Goal: Transaction & Acquisition: Download file/media

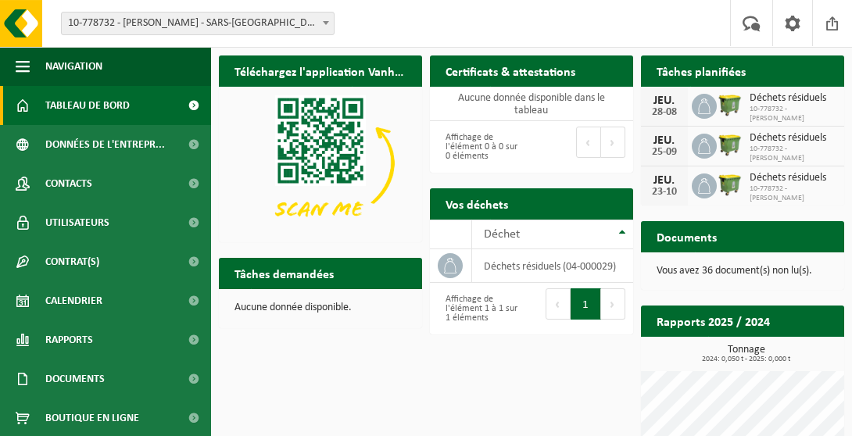
click at [670, 241] on h2 "Documents" at bounding box center [686, 236] width 91 height 30
click at [704, 270] on p "Vous avez 36 document(s) non lu(s)." at bounding box center [742, 271] width 172 height 11
click at [693, 271] on p "Vous avez 36 document(s) non lu(s)." at bounding box center [742, 271] width 172 height 11
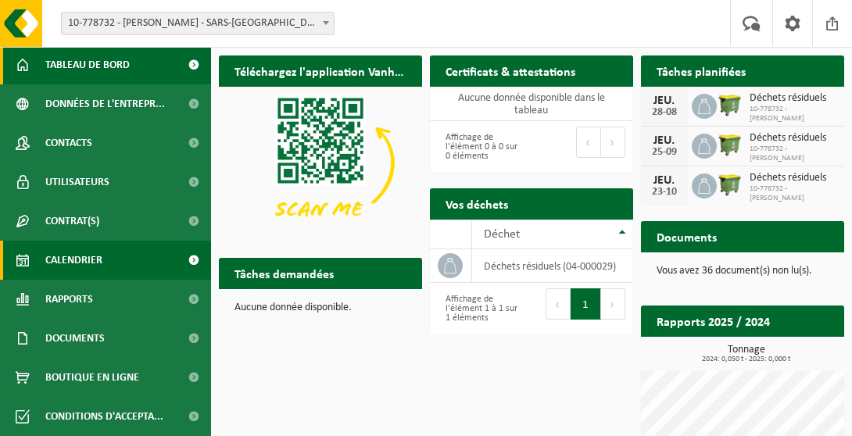
scroll to position [41, 0]
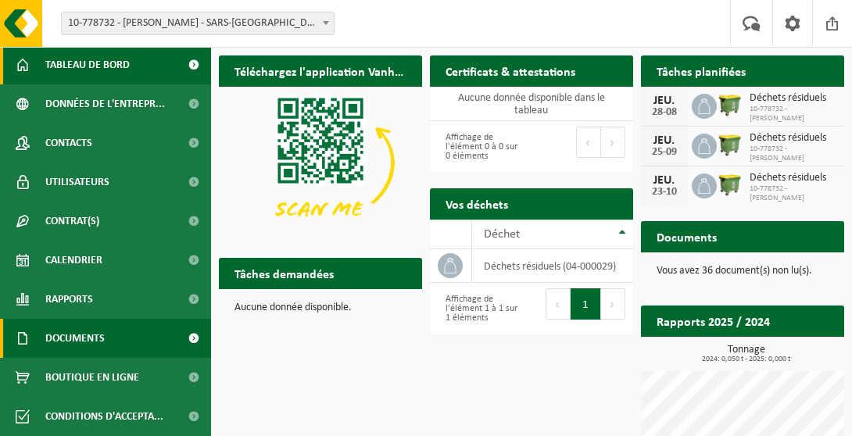
click at [79, 332] on span "Documents" at bounding box center [74, 338] width 59 height 39
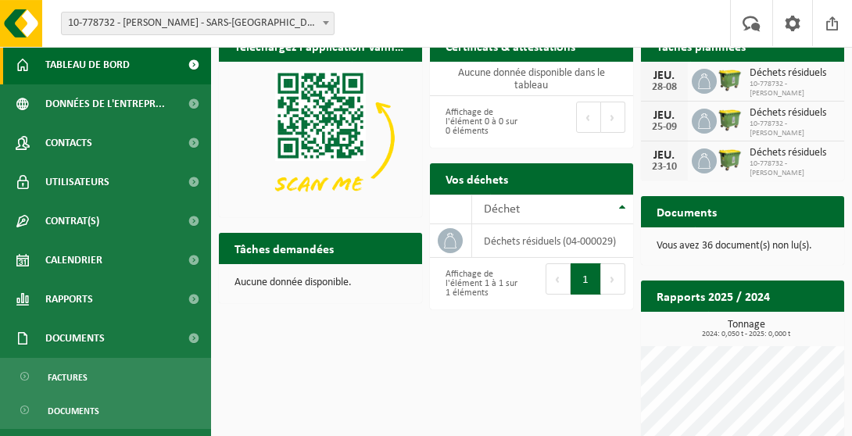
scroll to position [72, 0]
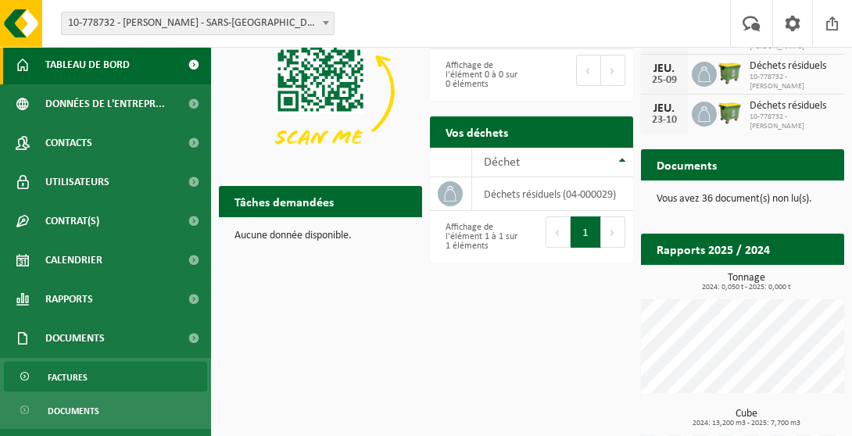
click at [73, 374] on span "Factures" at bounding box center [68, 378] width 40 height 30
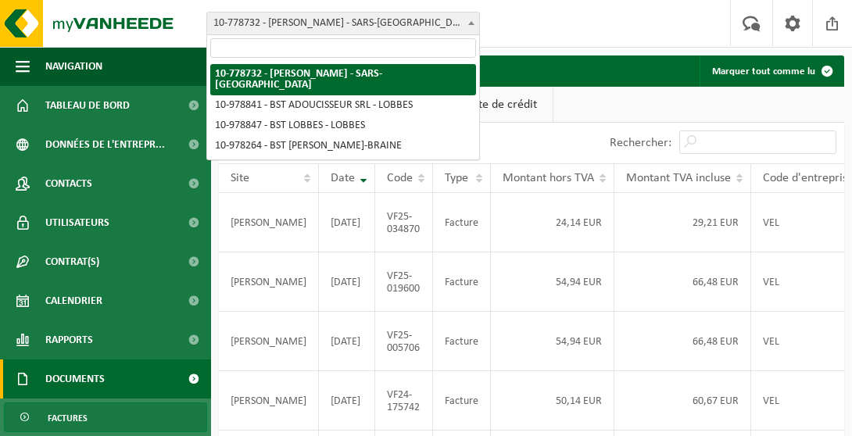
click at [339, 33] on span "10-778732 - [PERSON_NAME] - SARS-[GEOGRAPHIC_DATA]" at bounding box center [343, 24] width 272 height 22
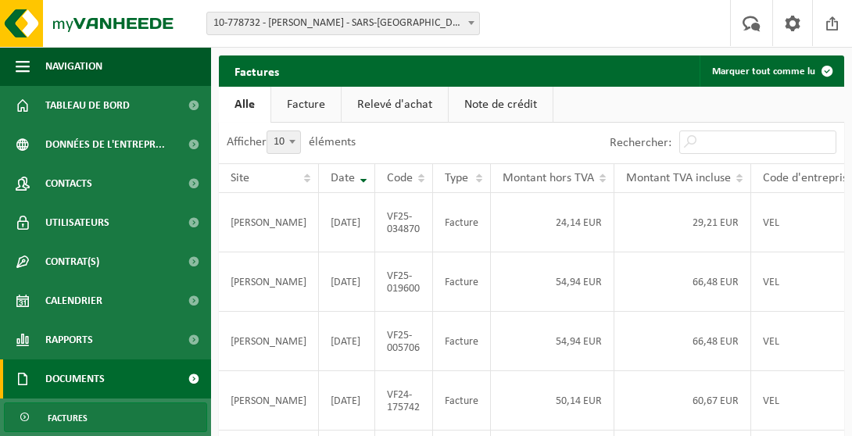
click at [567, 23] on div "Site: 10-778732 - [PERSON_NAME] - SARS-LA-BUISSIÈRE 10-978841 - BST ADOUCISSEUR…" at bounding box center [426, 24] width 852 height 48
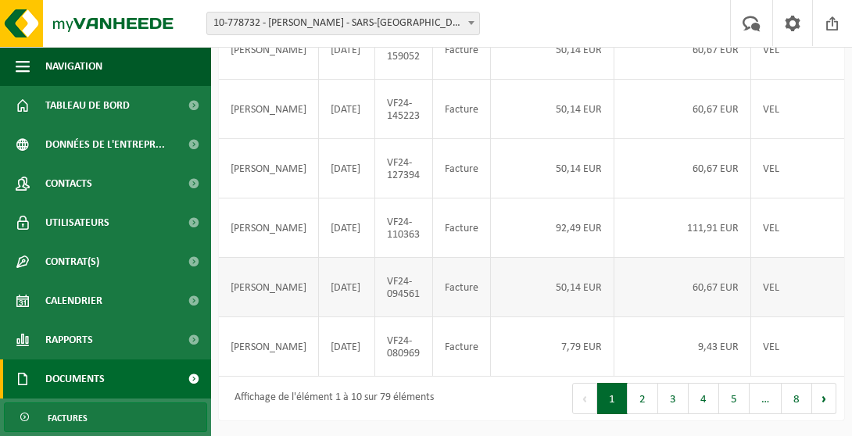
scroll to position [535, 0]
click at [642, 402] on button "2" at bounding box center [642, 398] width 30 height 31
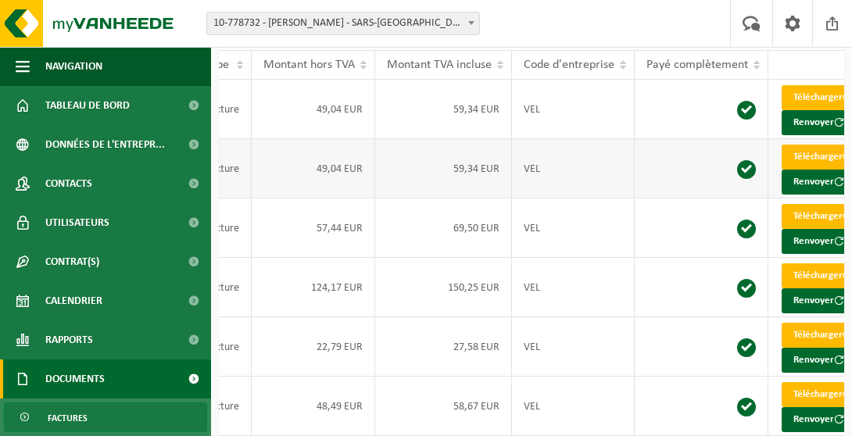
scroll to position [113, 0]
click at [785, 170] on link "Télécharger" at bounding box center [822, 157] width 83 height 25
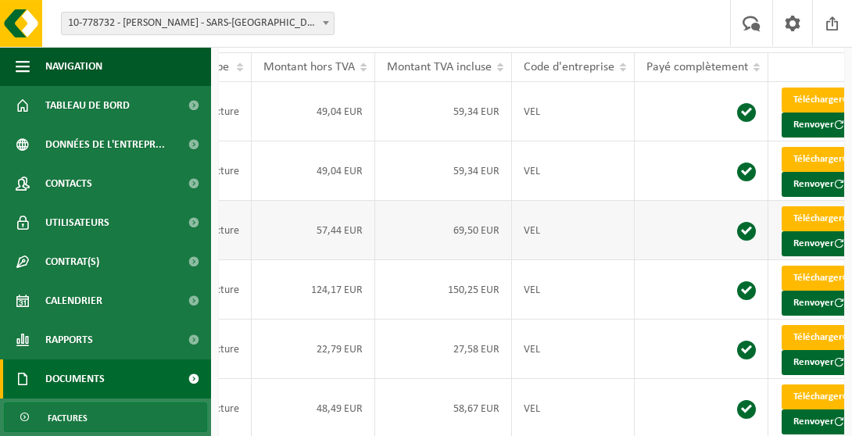
scroll to position [110, 0]
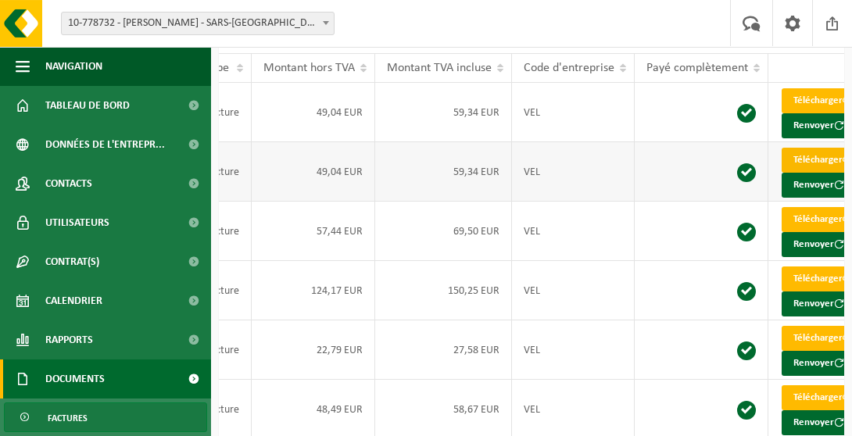
click at [785, 173] on link "Télécharger" at bounding box center [822, 160] width 83 height 25
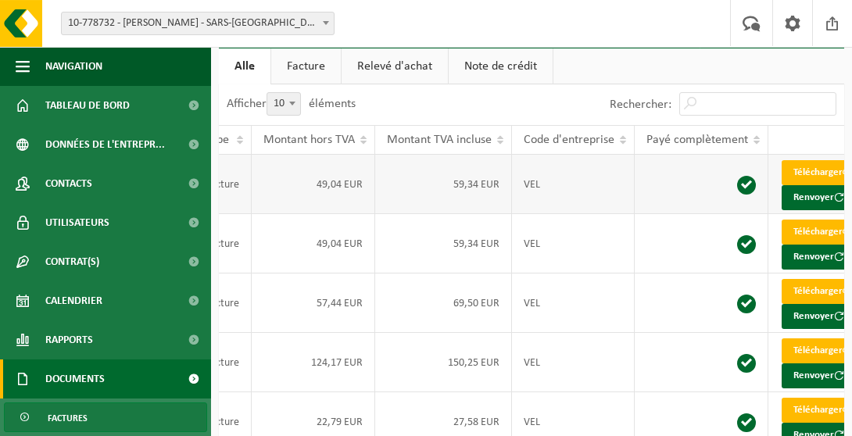
scroll to position [0, 0]
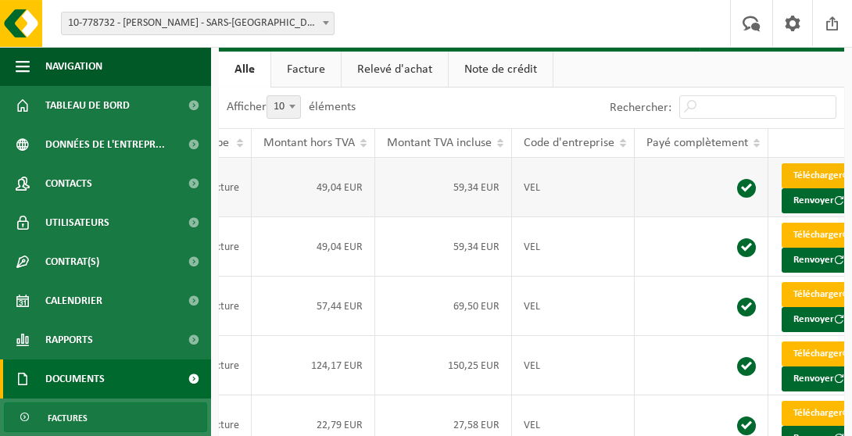
click at [796, 174] on link "Télécharger" at bounding box center [822, 175] width 83 height 25
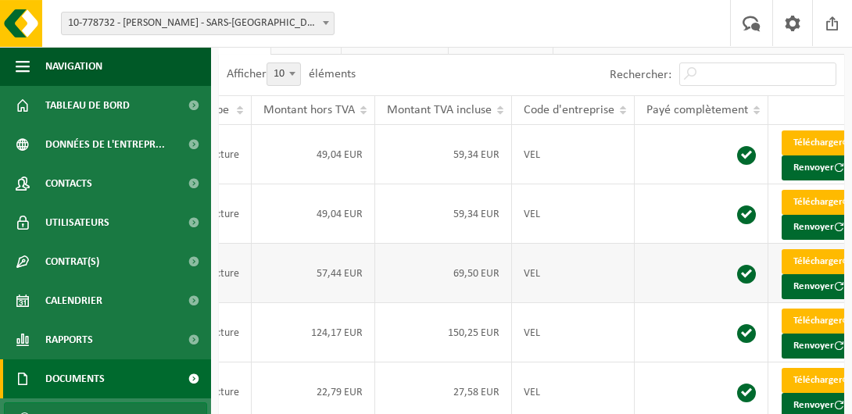
scroll to position [68, 0]
click at [842, 266] on span at bounding box center [847, 261] width 10 height 10
